Goal: Communication & Community: Connect with others

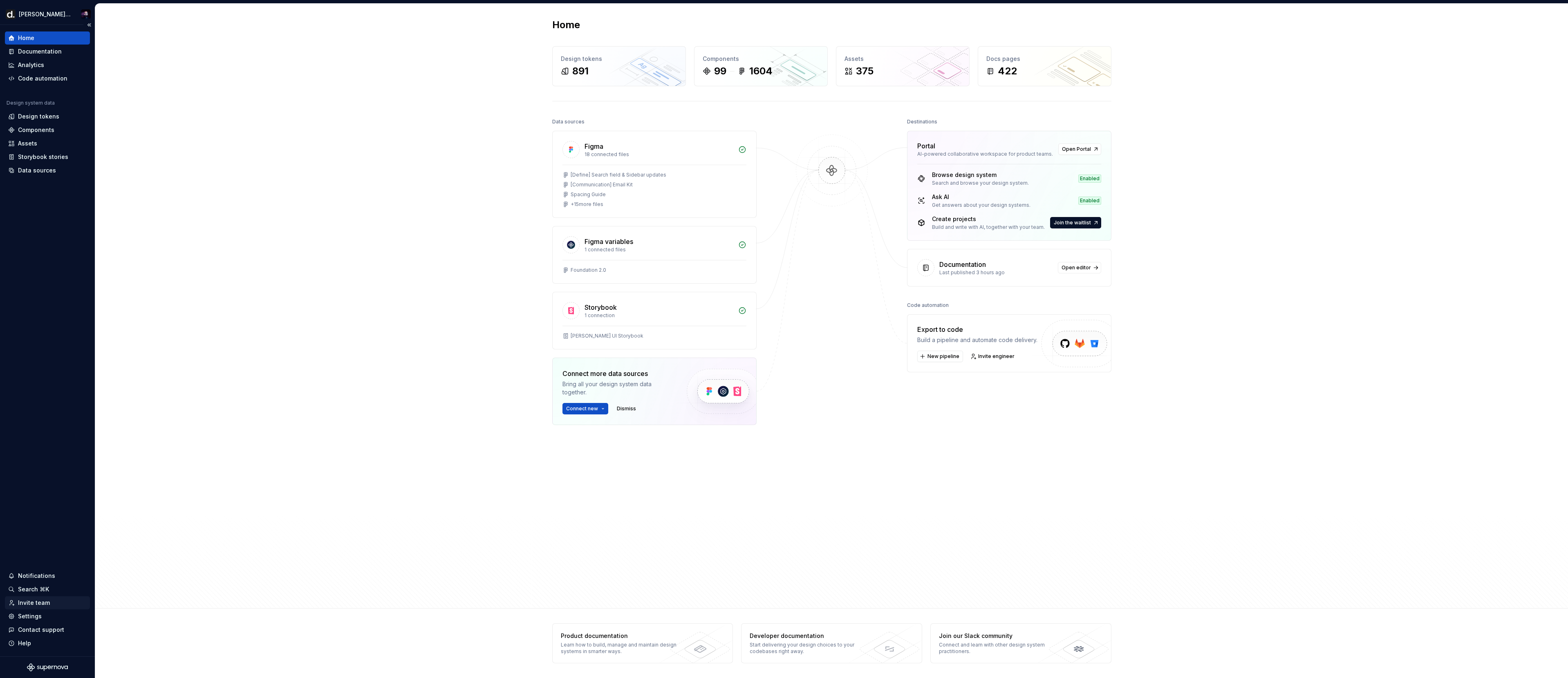
click at [60, 599] on div "Invite team" at bounding box center [47, 603] width 79 height 8
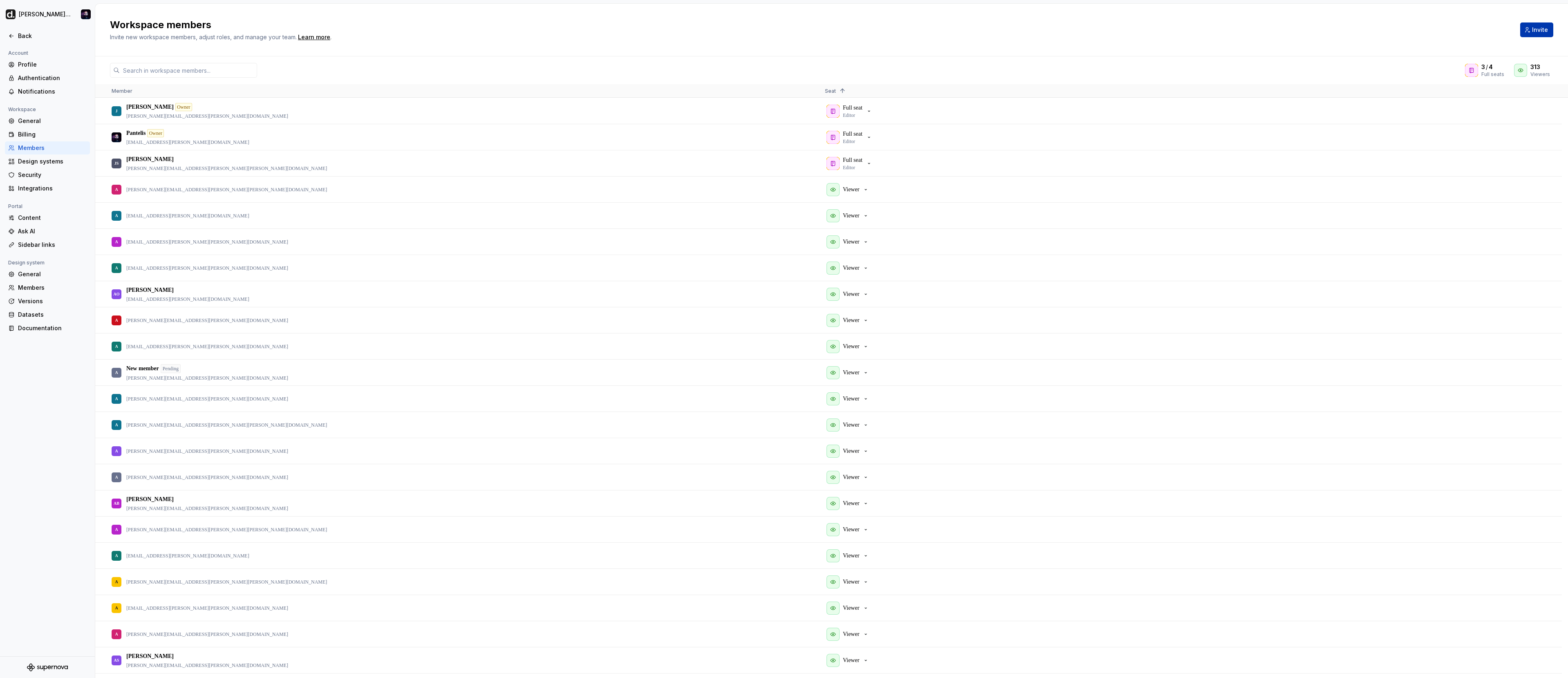
click at [1549, 28] on button "Invite" at bounding box center [1536, 30] width 33 height 15
click at [1547, 28] on span "Invite" at bounding box center [1540, 29] width 16 height 8
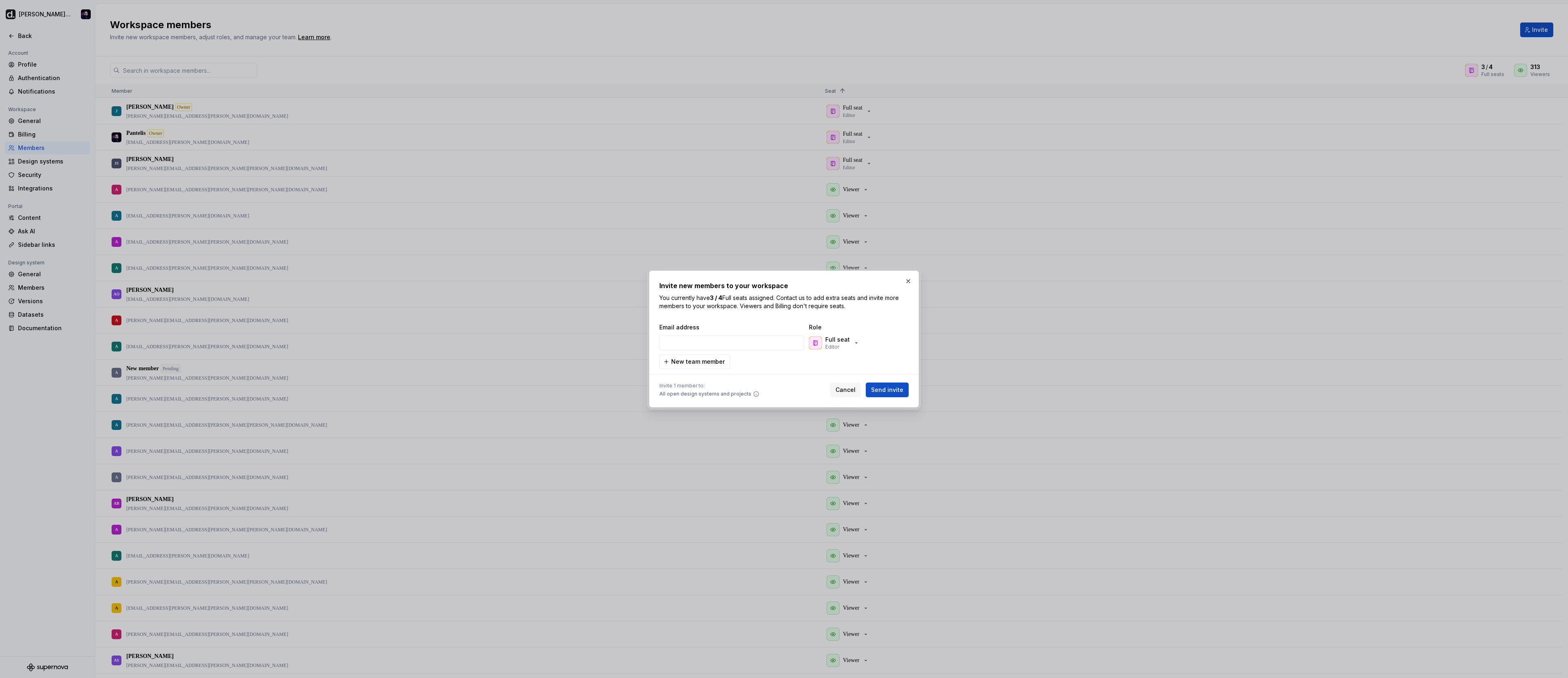
type input "[EMAIL_ADDRESS][PERSON_NAME][PERSON_NAME][DOMAIN_NAME]"
click at [847, 341] on p "Full seat" at bounding box center [838, 339] width 24 height 8
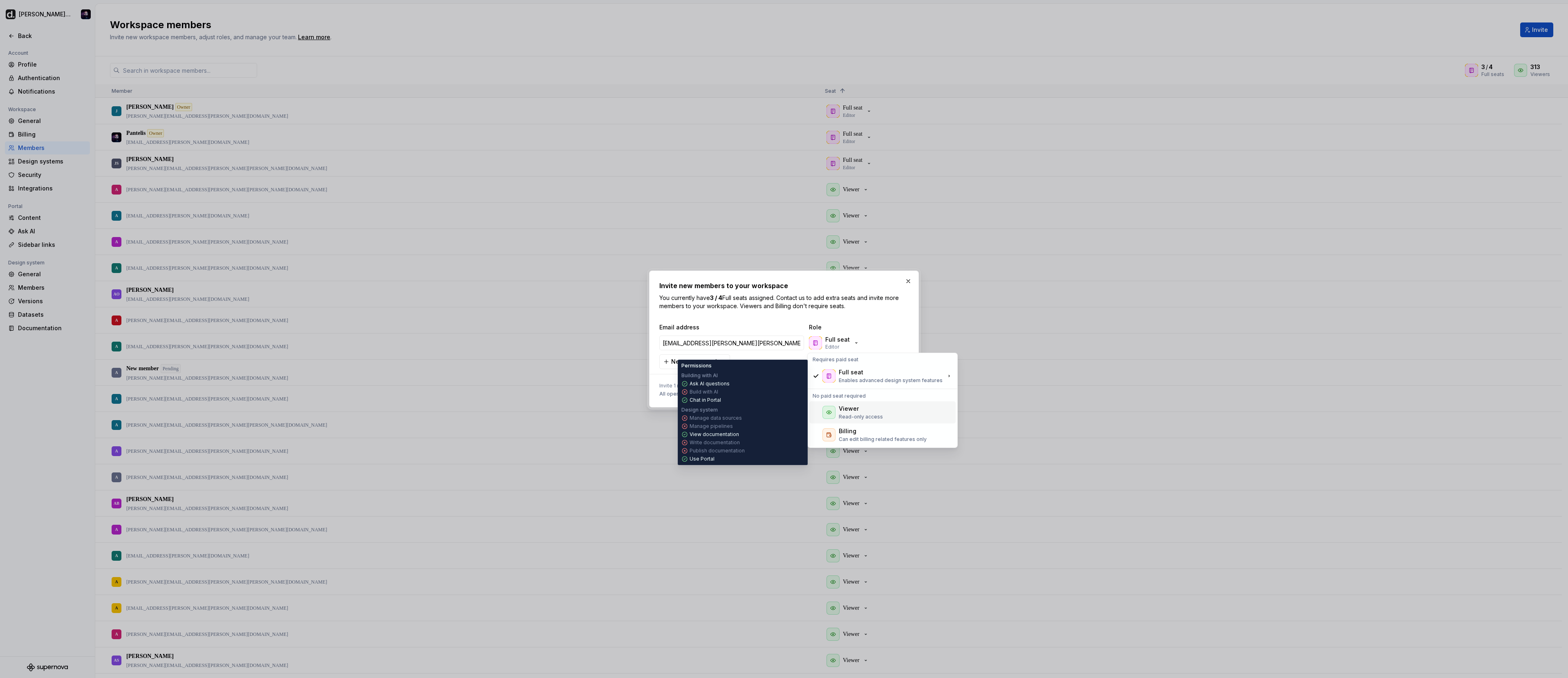
click at [856, 408] on div "Viewer" at bounding box center [849, 408] width 20 height 8
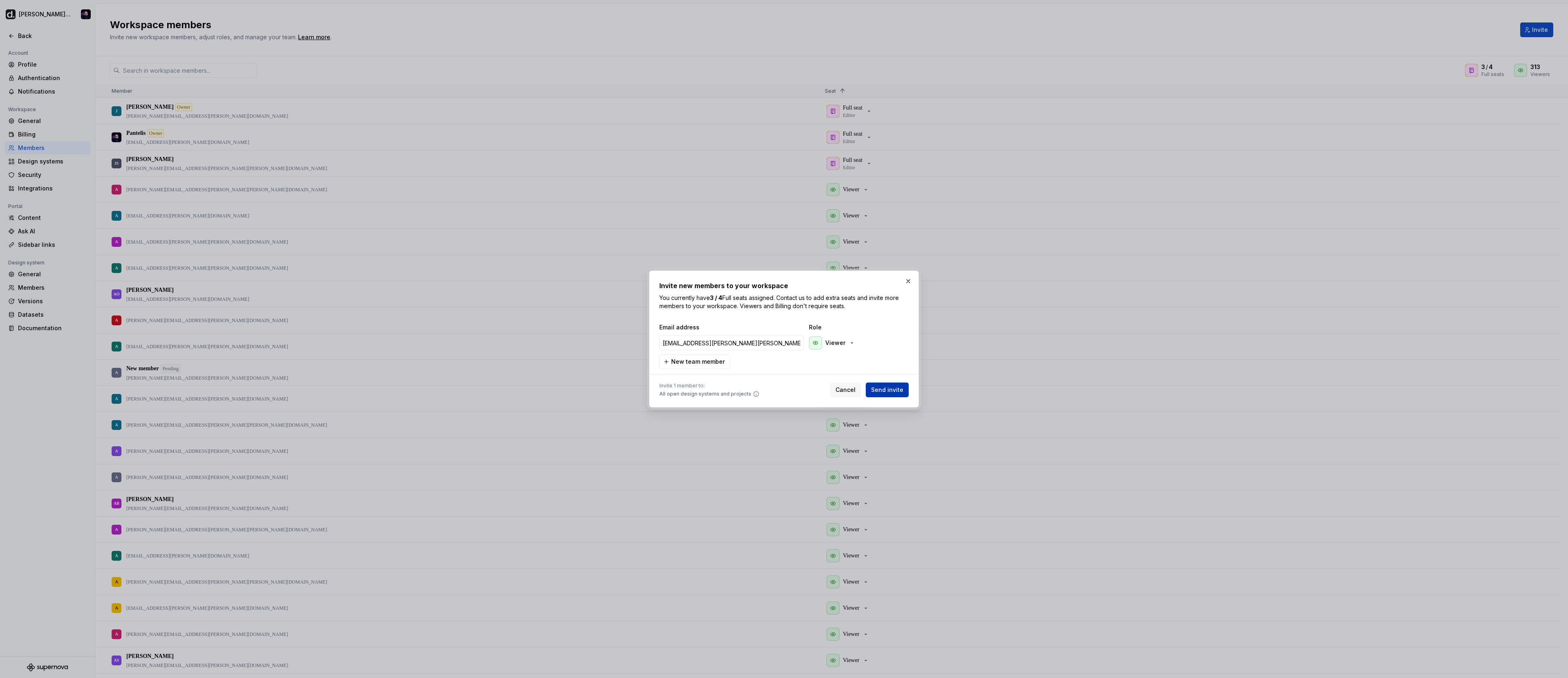
click at [903, 397] on button "Send invite" at bounding box center [887, 390] width 43 height 15
